Goal: Ask a question

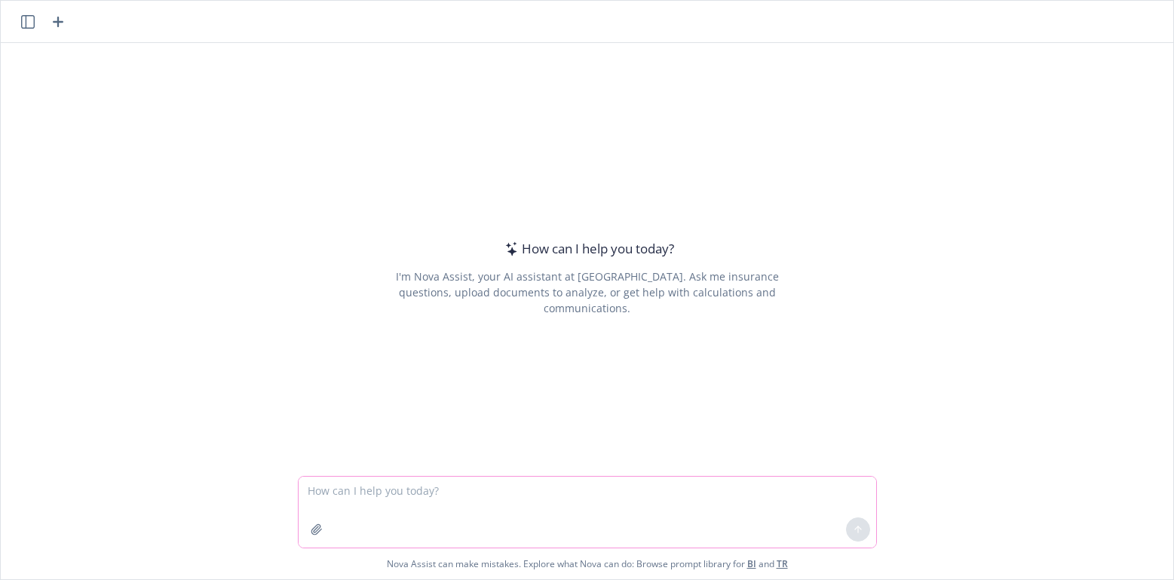
click at [483, 483] on textarea at bounding box center [588, 512] width 578 height 71
type textarea "c"
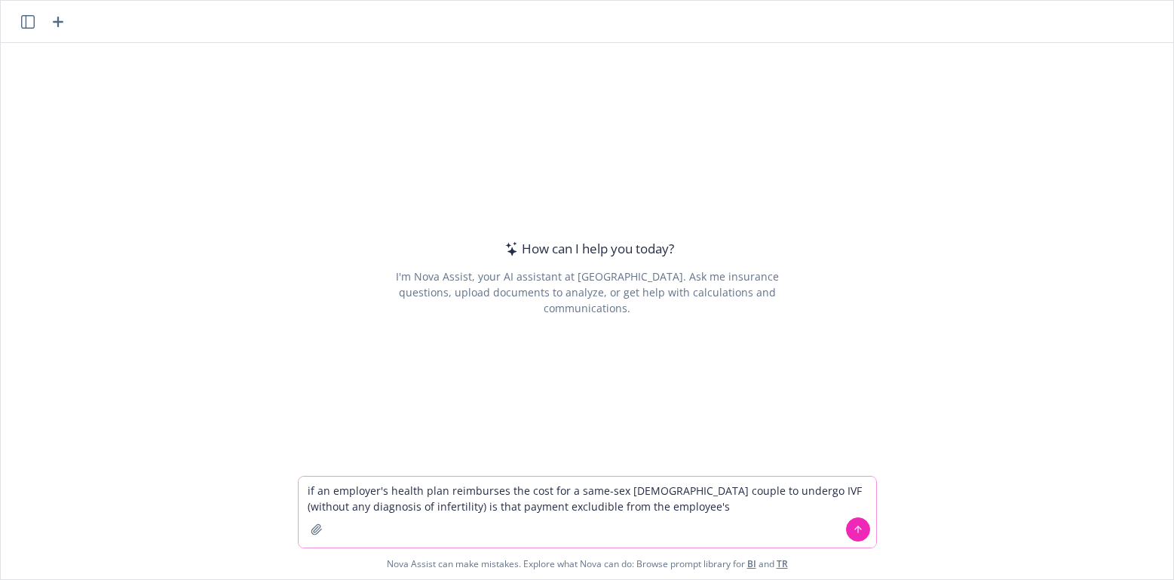
click at [564, 493] on textarea "if an employer's health plan reimburses the cost for a same-sex [DEMOGRAPHIC_DA…" at bounding box center [588, 512] width 578 height 71
click at [562, 486] on textarea "if an employer's health plan reimburses the cost for an employee in a same-sex …" at bounding box center [588, 512] width 578 height 71
click at [661, 489] on textarea "if an employer's health plan reimburses the cost for a [DEMOGRAPHIC_DATA] emplo…" at bounding box center [588, 512] width 578 height 71
click at [534, 492] on textarea "if an employer's health plan reimburses the cost for a [DEMOGRAPHIC_DATA] emplo…" at bounding box center [588, 512] width 578 height 71
drag, startPoint x: 815, startPoint y: 489, endPoint x: 367, endPoint y: 514, distance: 448.6
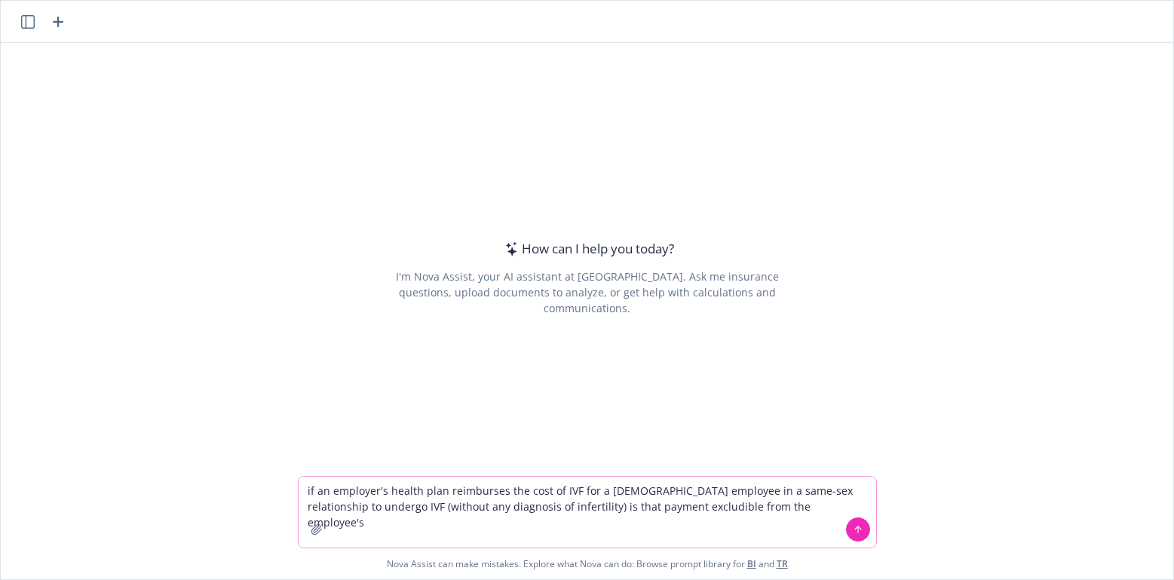
click at [367, 514] on textarea "if an employer's health plan reimburses the cost of IVF for a [DEMOGRAPHIC_DATA…" at bounding box center [588, 512] width 578 height 71
click at [747, 502] on textarea "if an employer's health plan reimburses the cost of IVF for a [DEMOGRAPHIC_DATA…" at bounding box center [588, 512] width 578 height 71
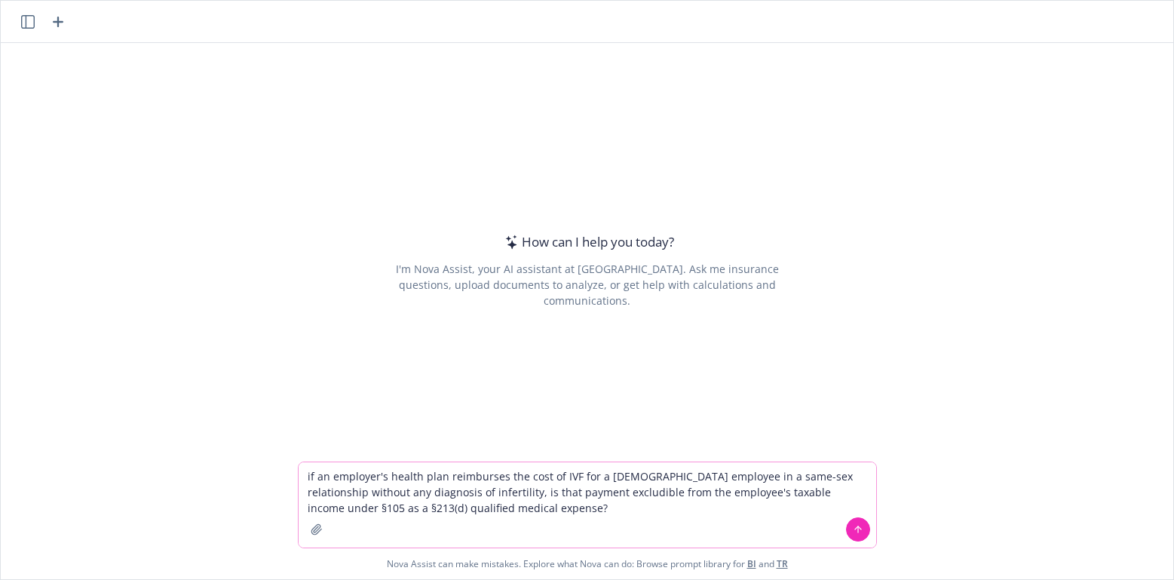
type textarea "if an employer's health plan reimburses the cost of IVF for a [DEMOGRAPHIC_DATA…"
click at [857, 528] on icon at bounding box center [858, 529] width 11 height 11
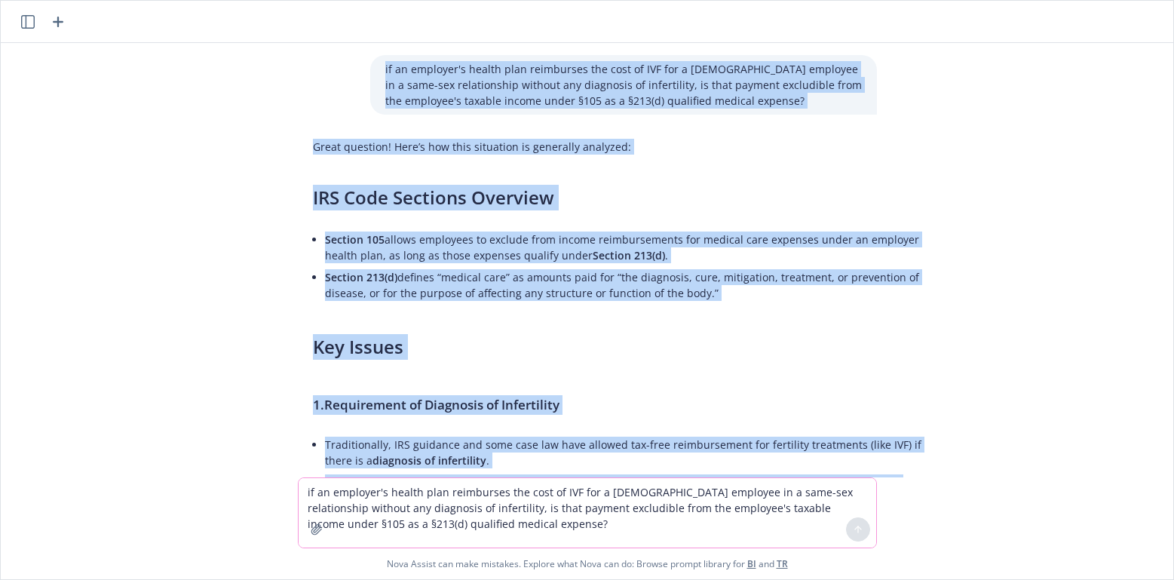
drag, startPoint x: 666, startPoint y: 432, endPoint x: 371, endPoint y: 54, distance: 479.3
click at [371, 54] on div "if an employer's health plan reimburses the cost of IVF for a [DEMOGRAPHIC_DATA…" at bounding box center [587, 260] width 1173 height 434
copy div "lo ip dolorsit'a consec adip elitseddoe tem inci ut LAB etd m aliqua enimadmi v…"
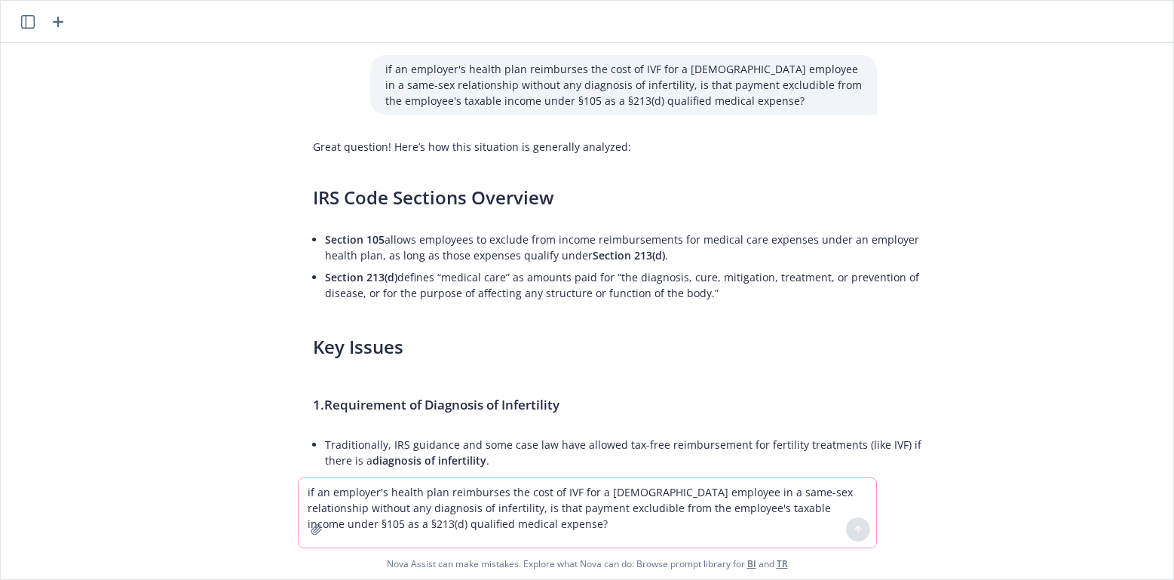
click at [732, 500] on textarea "if an employer's health plan reimburses the cost of IVF for a [DEMOGRAPHIC_DATA…" at bounding box center [588, 512] width 578 height 69
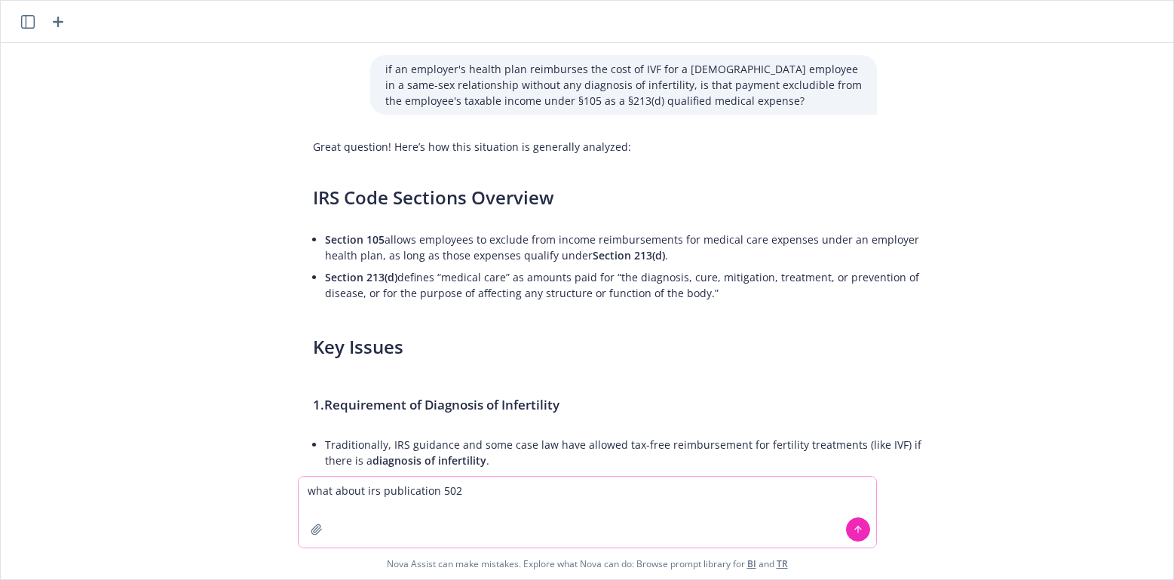
type textarea "what about irs publication 502?"
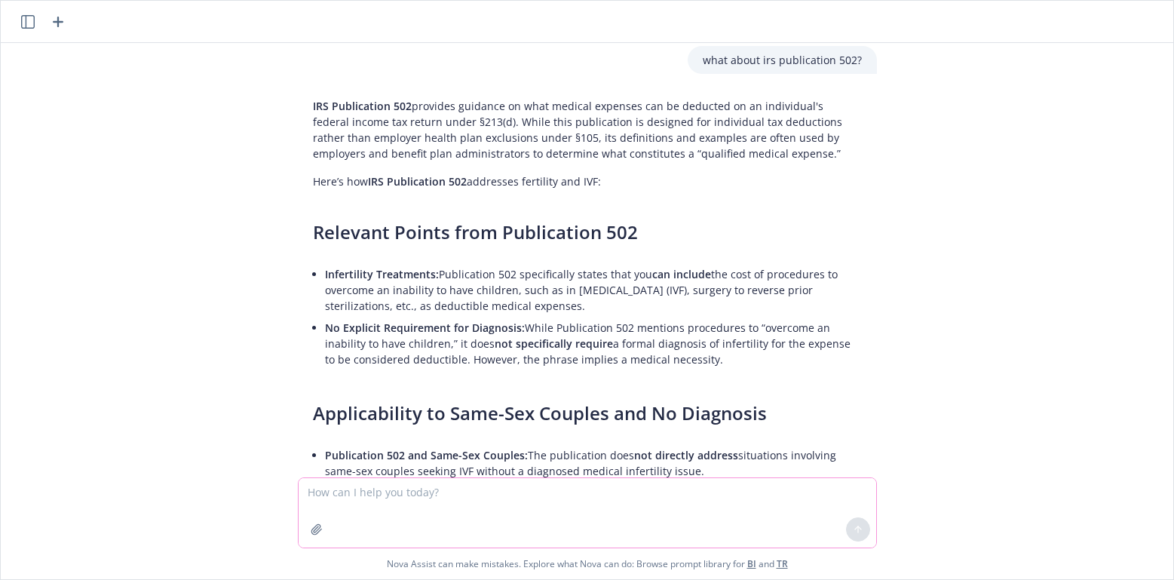
scroll to position [1239, 0]
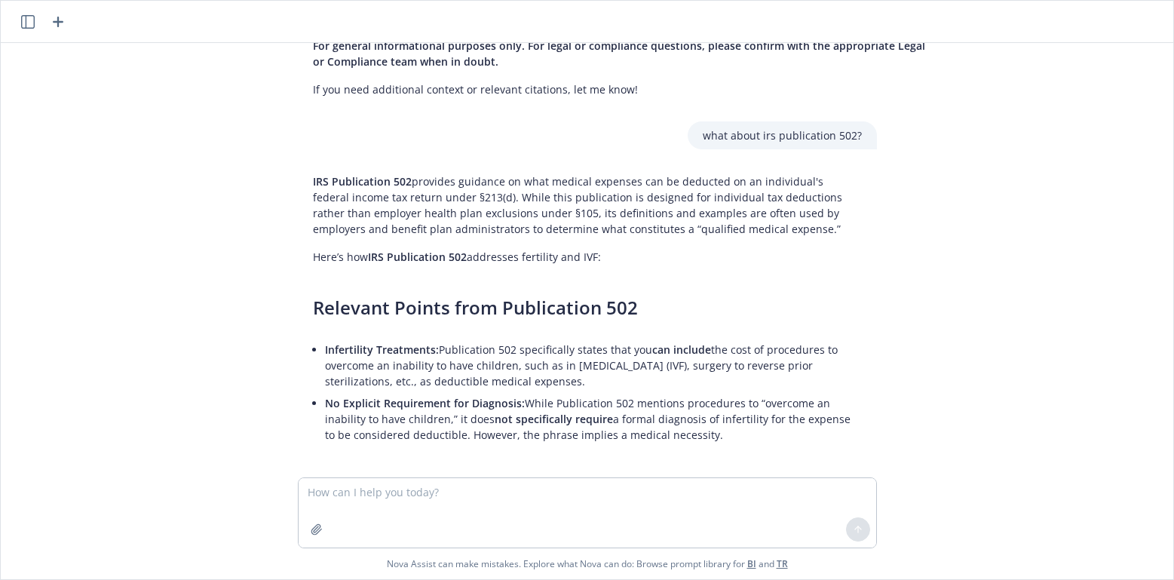
drag, startPoint x: 305, startPoint y: 311, endPoint x: 735, endPoint y: 432, distance: 445.9
copy div "Relevant Points from Publication 502 Infertility Treatments: Publication 502 sp…"
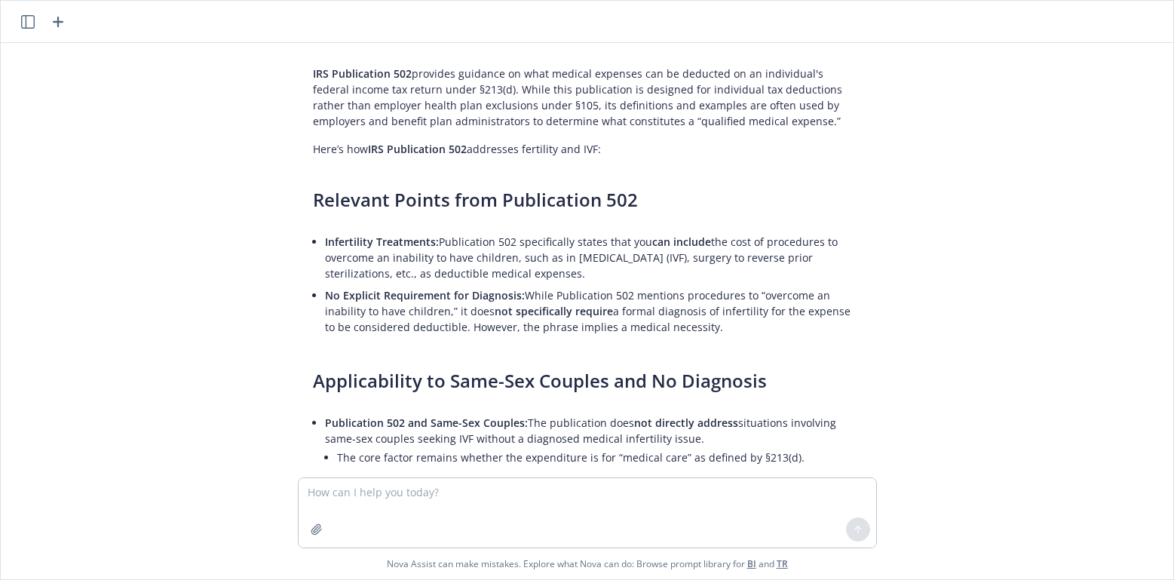
scroll to position [1541, 0]
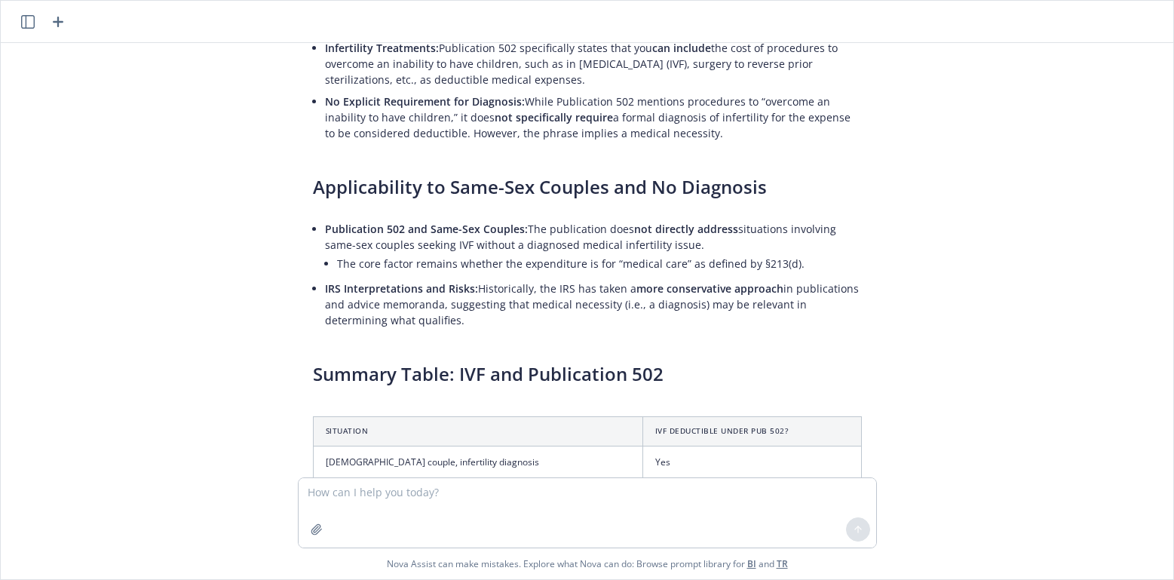
click at [515, 204] on div "IRS Publication 502 provides guidance on what medical expenses can be deducted …" at bounding box center [587, 342] width 579 height 952
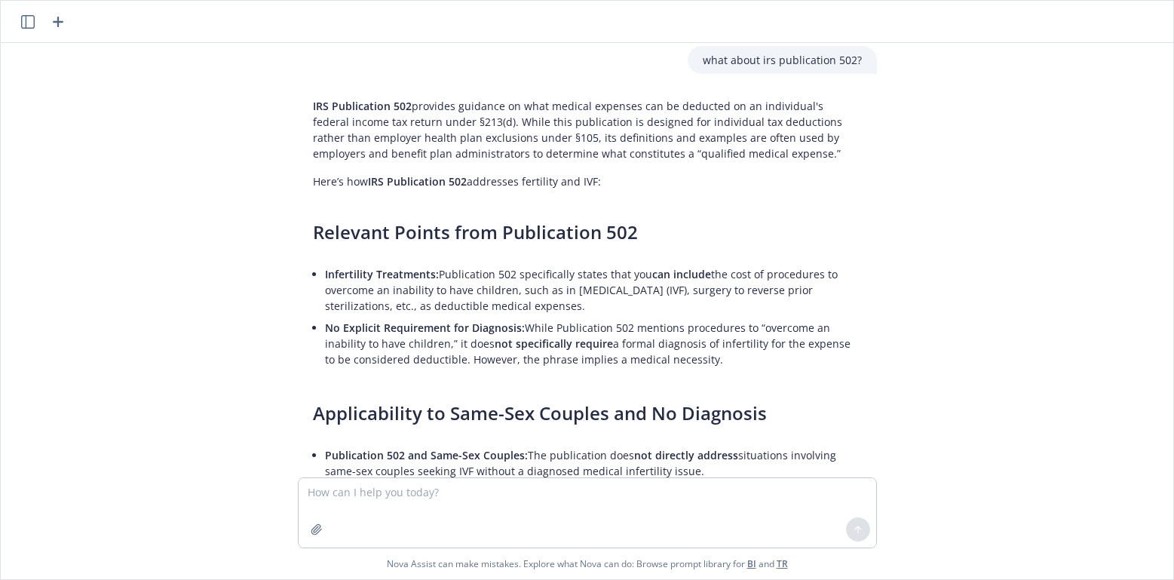
scroll to position [1465, 0]
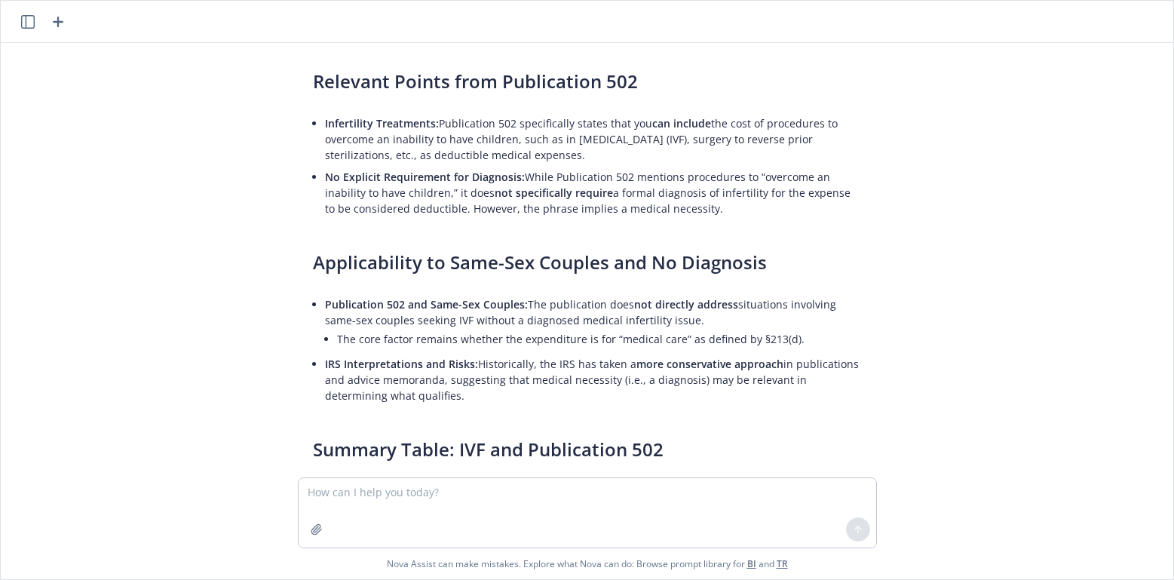
drag, startPoint x: 295, startPoint y: 235, endPoint x: 742, endPoint y: 400, distance: 477.0
click at [742, 400] on div "IRS Publication 502 provides guidance on what medical expenses can be deducted …" at bounding box center [587, 417] width 579 height 952
copy div "Loremips Dolors amet Consectetur 300 Adipiscinge Seddoeiusm: Temporincid 596 ut…"
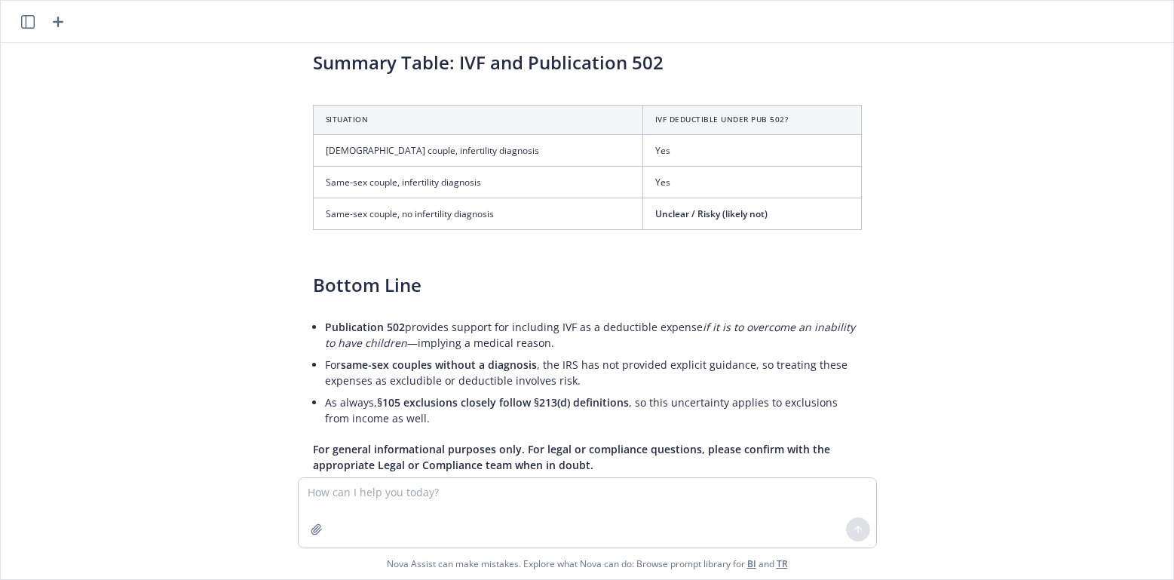
scroll to position [1767, 0]
